Goal: Task Accomplishment & Management: Manage account settings

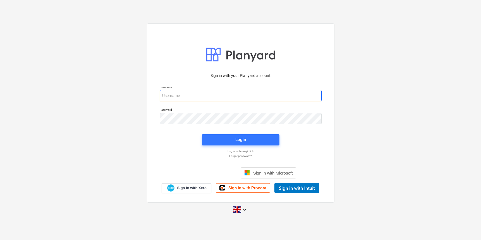
type input "[PERSON_NAME][EMAIL_ADDRESS][DOMAIN_NAME]"
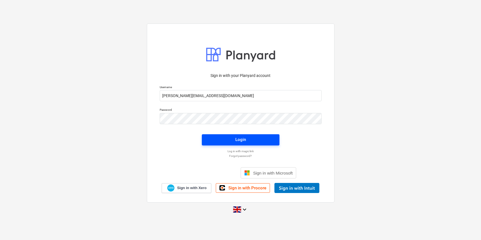
click at [236, 137] on div "Login" at bounding box center [241, 139] width 11 height 7
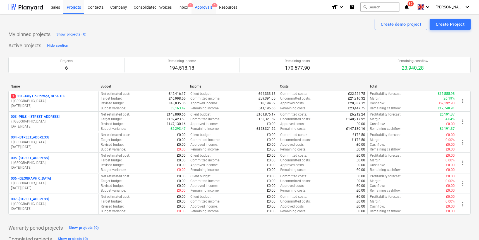
click at [209, 8] on div "Approvals 1" at bounding box center [204, 7] width 24 height 14
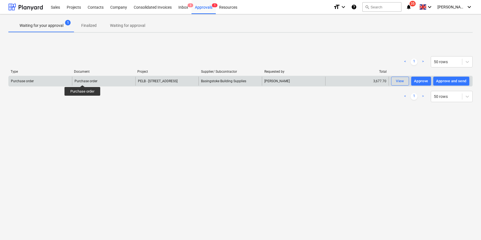
click at [83, 80] on div "Purchase order" at bounding box center [86, 81] width 23 height 4
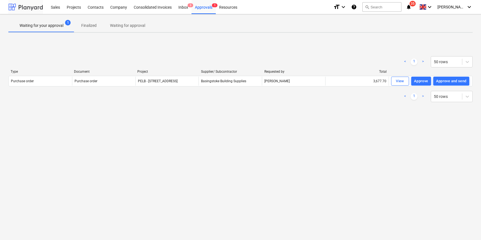
click at [31, 8] on div at bounding box center [25, 7] width 35 height 14
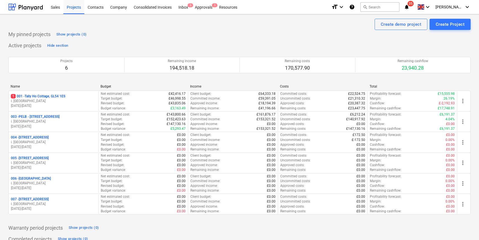
click at [32, 139] on p "004 - [STREET_ADDRESS]" at bounding box center [30, 137] width 38 height 5
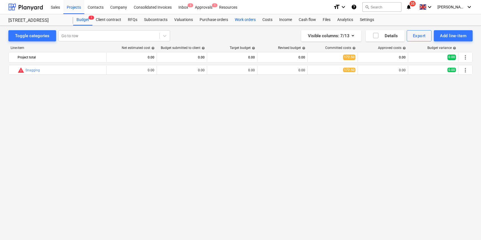
click at [242, 19] on div "Work orders" at bounding box center [246, 19] width 28 height 11
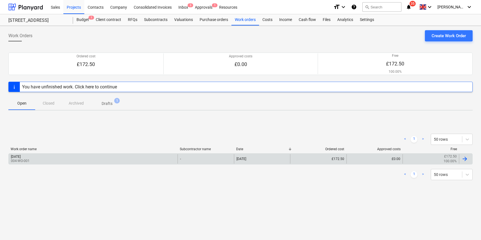
click at [70, 155] on div "[DATE] 004-WO-001" at bounding box center [93, 158] width 169 height 9
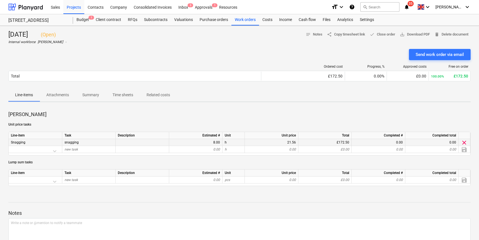
click at [81, 142] on div "snagging" at bounding box center [88, 142] width 53 height 7
click at [40, 140] on div "Snagging" at bounding box center [36, 142] width 54 height 7
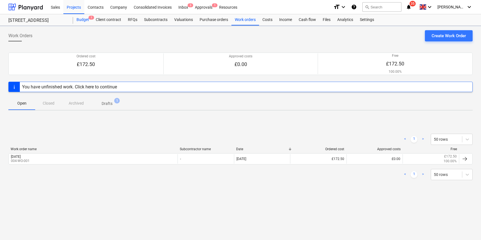
click at [82, 23] on div "Budget 1" at bounding box center [82, 19] width 19 height 11
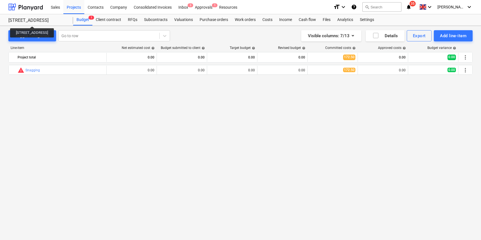
click at [37, 21] on div "[STREET_ADDRESS]" at bounding box center [37, 21] width 58 height 6
click at [39, 8] on div at bounding box center [25, 7] width 35 height 14
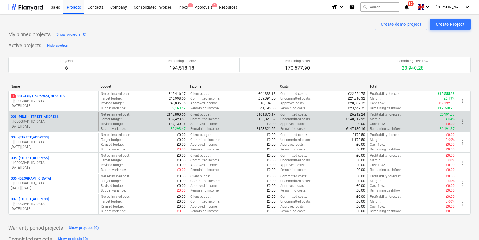
click at [47, 116] on p "003 - PELB - [GEOGRAPHIC_DATA], [GEOGRAPHIC_DATA], GL2 7NE" at bounding box center [35, 116] width 49 height 5
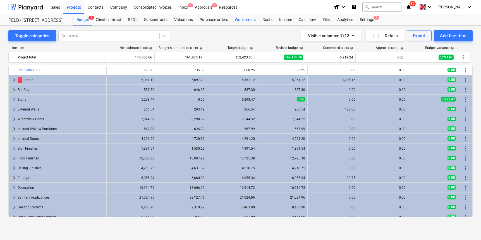
click at [251, 20] on div "Work orders" at bounding box center [246, 19] width 28 height 11
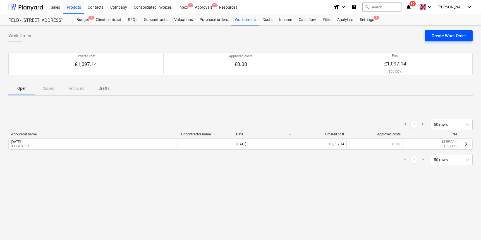
click at [459, 37] on div "Create Work Order" at bounding box center [449, 35] width 34 height 7
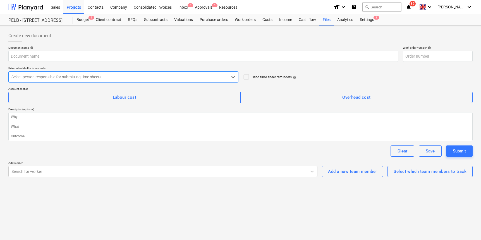
type textarea "x"
type input "003-WO-002"
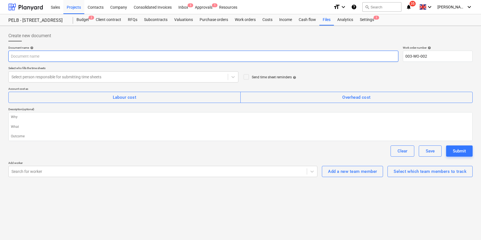
click at [46, 55] on input "text" at bounding box center [203, 56] width 390 height 11
type textarea "x"
type input "2"
type textarea "x"
type input "2n"
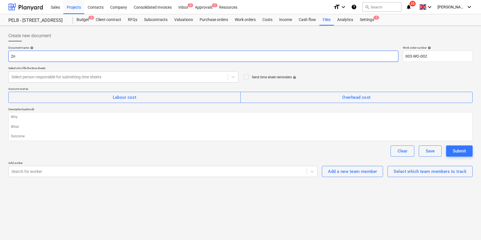
type textarea "x"
type input "2nd"
type textarea "x"
type input "2nd"
type textarea "x"
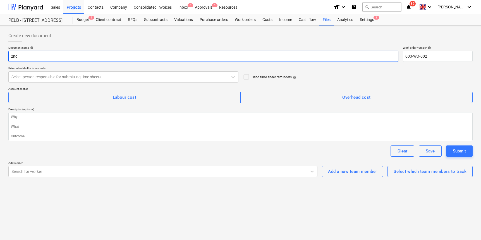
type input "2nd S"
type textarea "x"
type input "2nd Se"
type textarea "x"
type input "[DATE]"
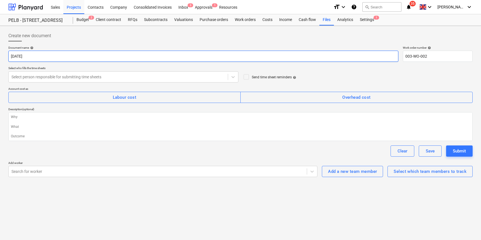
type textarea "x"
type input "[DATE]"
type textarea "x"
type input "2nd Septe"
type textarea "x"
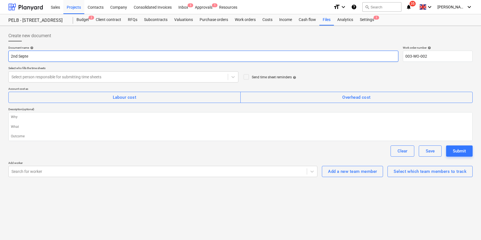
type input "2nd Septem"
type textarea "x"
type input "2nd Septemb"
type textarea "x"
type input "2nd Septembe"
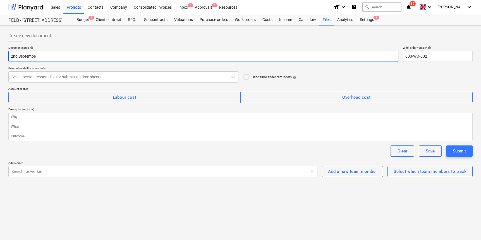
type textarea "x"
type input "[DATE]"
type textarea "x"
type input "[DATE]"
type textarea "x"
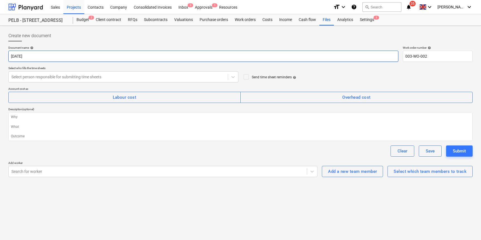
type input "[DATE] 2"
type textarea "x"
type input "[DATE]"
type textarea "x"
type input "[DATE]"
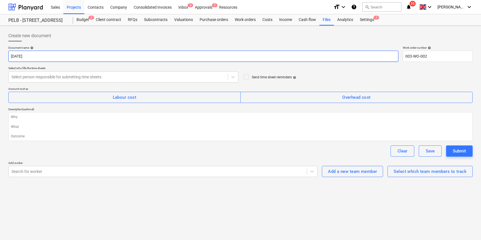
type textarea "x"
type input "[DATE]"
type textarea "x"
type input "[DATE] 20205"
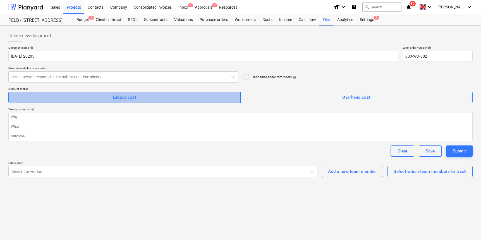
click at [127, 96] on div "Labour cost" at bounding box center [125, 97] width 24 height 7
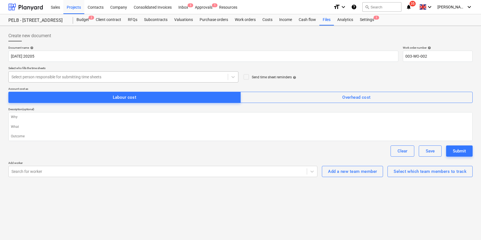
click at [29, 76] on div "Select person responsible for submitting time sheets" at bounding box center [118, 77] width 214 height 4
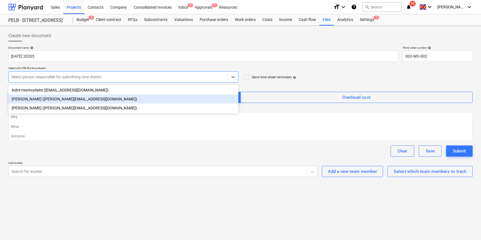
click at [30, 100] on div "[PERSON_NAME] ([PERSON_NAME][EMAIL_ADDRESS][DOMAIN_NAME])" at bounding box center [123, 98] width 230 height 9
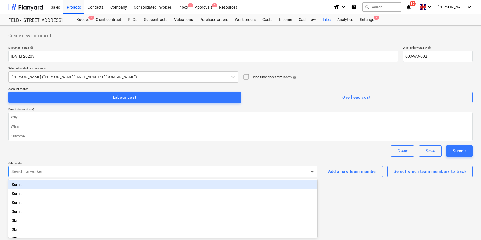
click at [38, 169] on div "Search for worker" at bounding box center [157, 171] width 293 height 4
click at [32, 182] on div "Sumit" at bounding box center [162, 184] width 309 height 9
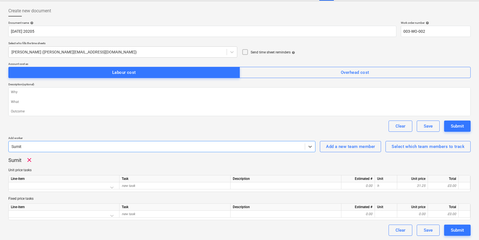
scroll to position [25, 0]
click at [356, 147] on div "Add a new team member" at bounding box center [350, 146] width 49 height 7
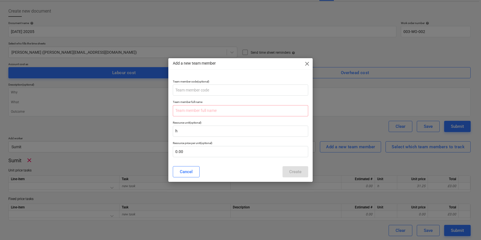
drag, startPoint x: 309, startPoint y: 63, endPoint x: 318, endPoint y: 77, distance: 17.2
click at [309, 63] on span "close" at bounding box center [307, 63] width 7 height 7
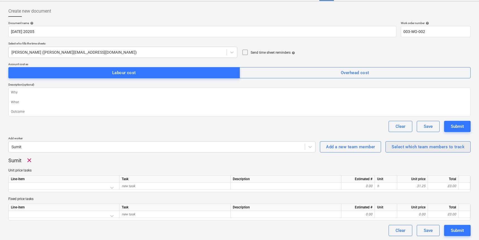
click at [403, 142] on button "Select which team members to track" at bounding box center [428, 146] width 85 height 11
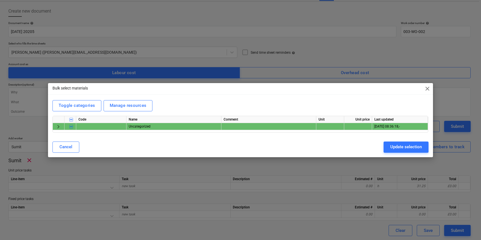
click at [60, 127] on span "keyboard_arrow_right" at bounding box center [58, 126] width 7 height 7
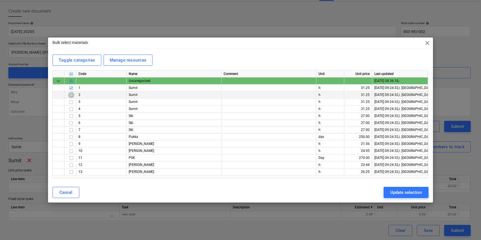
click at [71, 95] on input "checkbox" at bounding box center [71, 95] width 7 height 7
click at [72, 102] on input "checkbox" at bounding box center [71, 102] width 7 height 7
click at [70, 150] on input "checkbox" at bounding box center [71, 151] width 7 height 7
click at [71, 164] on input "checkbox" at bounding box center [71, 164] width 7 height 7
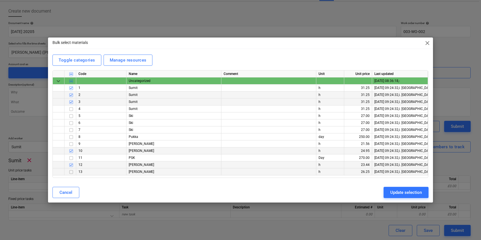
click at [72, 172] on input "checkbox" at bounding box center [71, 171] width 7 height 7
click at [412, 191] on div "Update selection" at bounding box center [407, 192] width 32 height 7
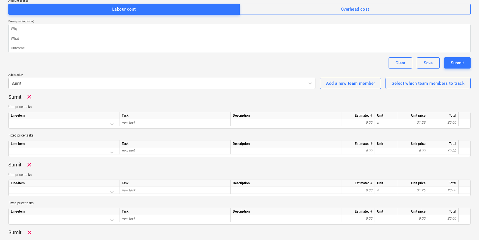
scroll to position [87, 0]
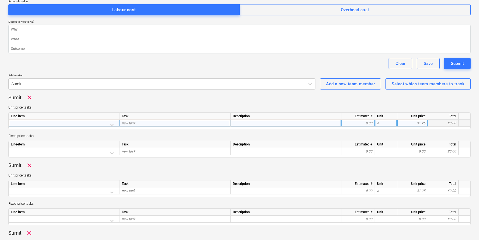
click at [35, 121] on div at bounding box center [64, 125] width 106 height 10
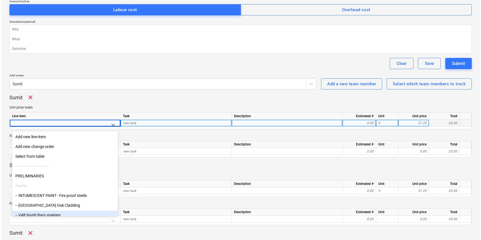
scroll to position [0, 0]
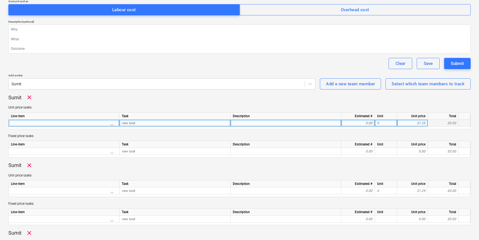
click at [113, 125] on div at bounding box center [64, 125] width 106 height 10
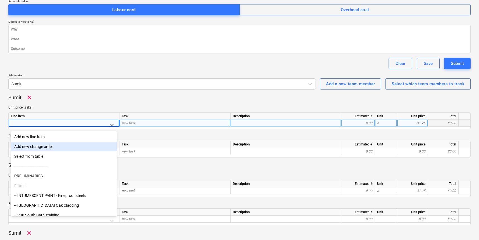
click at [63, 145] on div "Add new change order" at bounding box center [64, 146] width 106 height 9
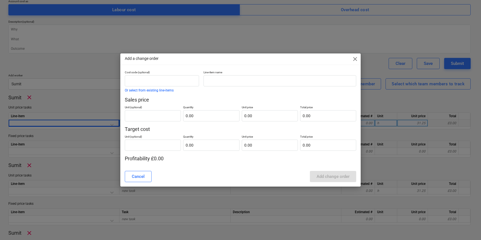
click at [356, 60] on span "close" at bounding box center [355, 59] width 7 height 7
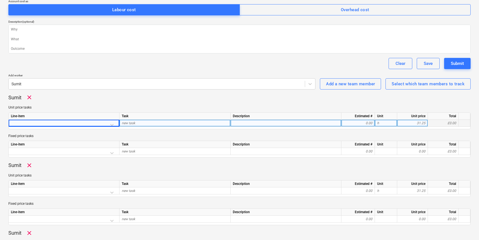
click at [108, 122] on div at bounding box center [64, 125] width 106 height 10
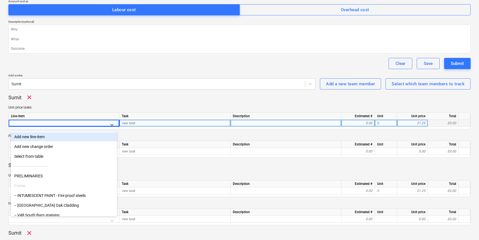
click at [48, 137] on div "Add new line-item" at bounding box center [64, 136] width 106 height 9
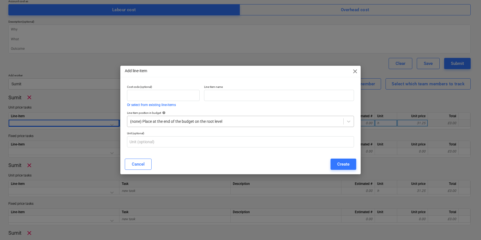
click at [210, 121] on div "(none) Place at the end of the budget on the root level" at bounding box center [235, 121] width 211 height 4
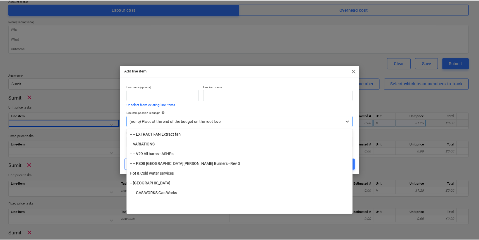
scroll to position [1106, 0]
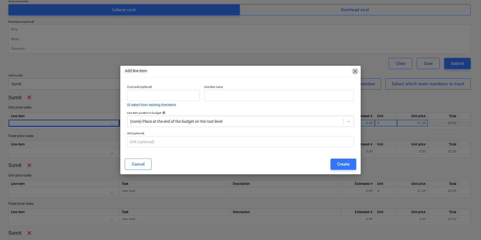
click at [354, 71] on span "close" at bounding box center [355, 71] width 7 height 7
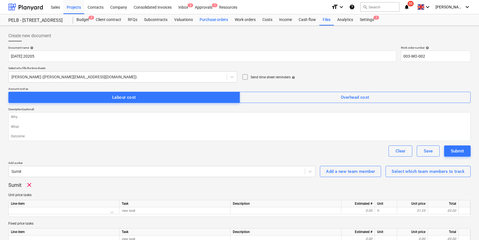
scroll to position [0, 0]
click at [207, 18] on div "Purchase orders" at bounding box center [213, 19] width 35 height 11
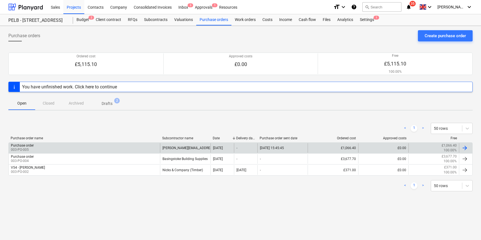
click at [471, 148] on div at bounding box center [465, 147] width 13 height 9
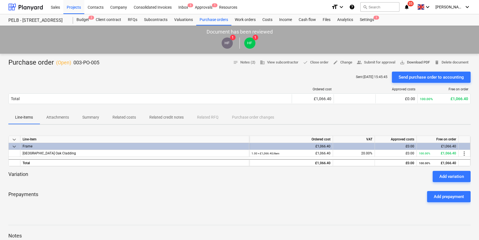
click at [417, 63] on span "save_alt Download PDF" at bounding box center [415, 62] width 30 height 6
click at [379, 63] on span "people_alt Submit for approval" at bounding box center [376, 62] width 39 height 6
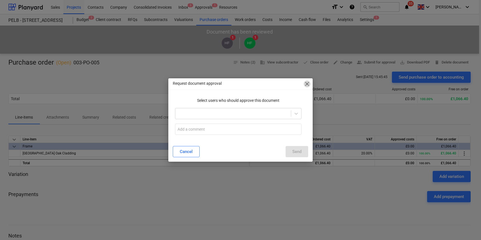
click at [307, 85] on span "close" at bounding box center [307, 83] width 7 height 7
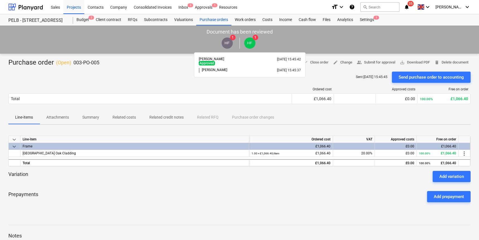
click at [244, 40] on span "HF" at bounding box center [249, 42] width 11 height 11
click at [254, 45] on span "HF" at bounding box center [249, 42] width 11 height 11
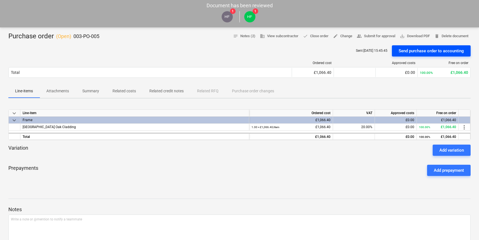
scroll to position [26, 0]
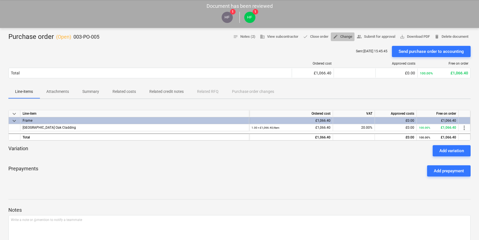
click at [343, 37] on span "edit Change" at bounding box center [342, 37] width 19 height 6
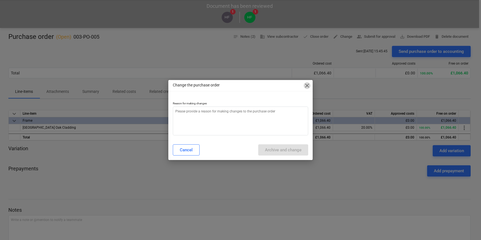
click at [310, 87] on span "close" at bounding box center [307, 85] width 7 height 7
type textarea "x"
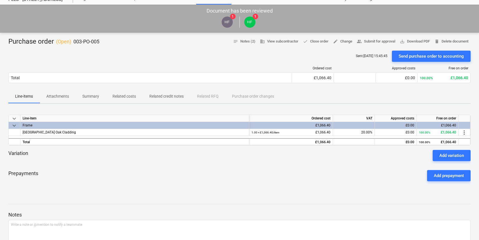
scroll to position [27, 0]
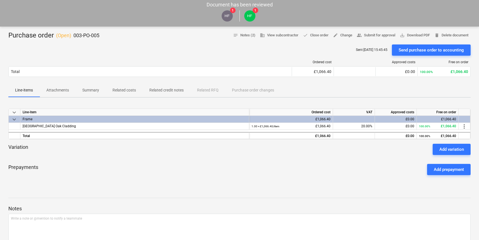
click at [241, 91] on div "Line-items Attachments Summary Related costs Related credit notes Related RFQ P…" at bounding box center [239, 90] width 463 height 13
drag, startPoint x: 245, startPoint y: 90, endPoint x: 239, endPoint y: 90, distance: 6.7
click at [245, 90] on div "Line-items Attachments Summary Related costs Related credit notes Related RFQ P…" at bounding box center [239, 90] width 463 height 13
click at [212, 90] on div "Line-items Attachments Summary Related costs Related credit notes Related RFQ P…" at bounding box center [239, 90] width 463 height 13
click at [177, 91] on p "Related credit notes" at bounding box center [166, 90] width 34 height 6
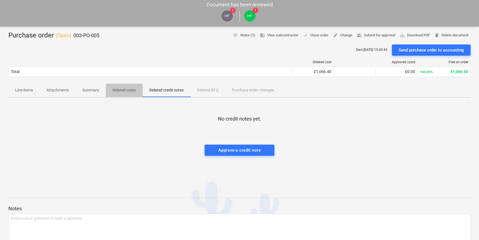
click at [136, 92] on span "Related costs" at bounding box center [124, 89] width 37 height 9
click at [94, 90] on p "Summary" at bounding box center [90, 90] width 17 height 6
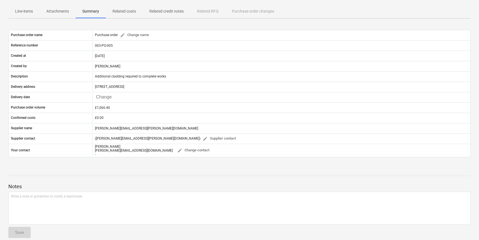
scroll to position [106, 0]
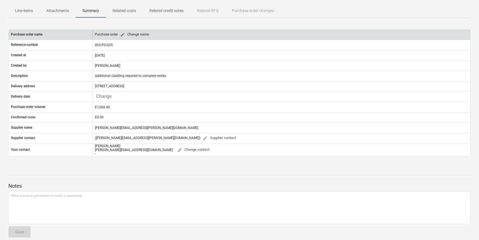
click at [129, 33] on span "edit Change name" at bounding box center [134, 34] width 29 height 6
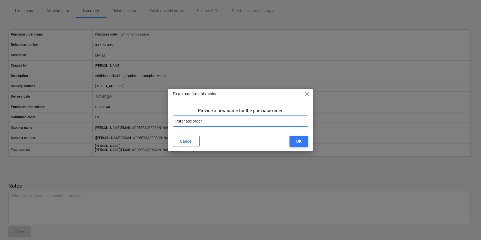
drag, startPoint x: 208, startPoint y: 121, endPoint x: 154, endPoint y: 116, distance: 54.7
click at [155, 116] on div "Please confirm this action close Provide a new name for the purchase order. Pur…" at bounding box center [240, 120] width 481 height 240
type input "[GEOGRAPHIC_DATA] - Oak cladding"
click at [302, 141] on button "OK" at bounding box center [299, 141] width 19 height 11
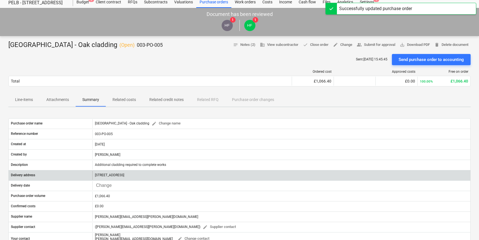
scroll to position [15, 0]
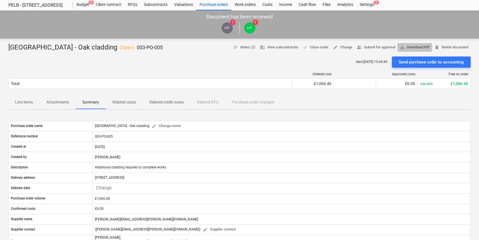
click at [424, 45] on span "save_alt Download PDF" at bounding box center [415, 47] width 30 height 6
click at [82, 4] on div "Budget 2" at bounding box center [82, 4] width 19 height 11
